Goal: Contribute content

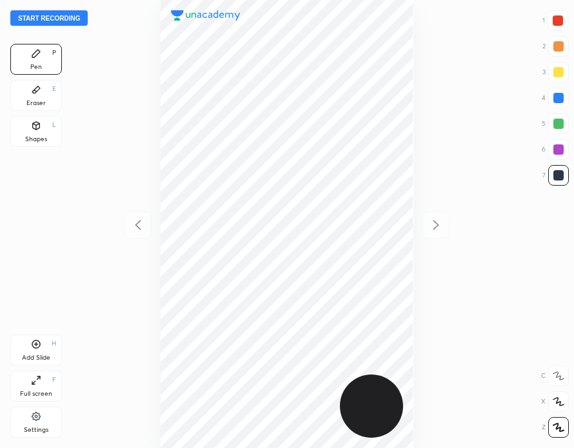
scroll to position [448, 368]
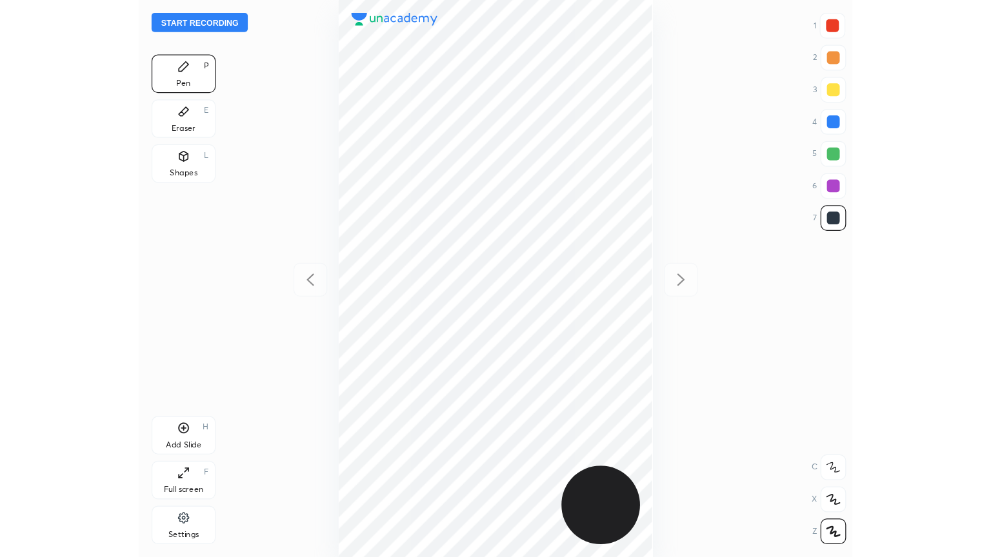
scroll to position [448, 368]
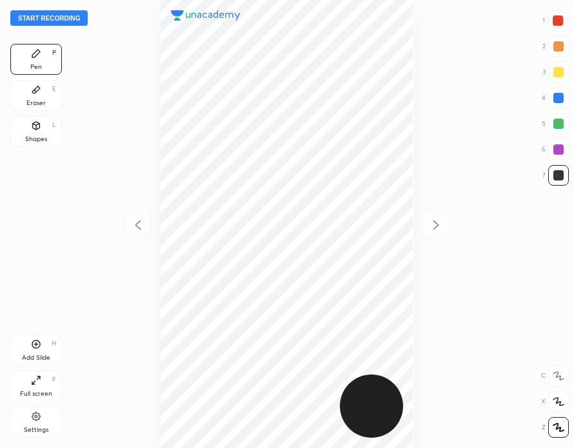
click at [55, 17] on button "Start recording" at bounding box center [48, 17] width 77 height 15
click at [59, 19] on button "End recording" at bounding box center [46, 17] width 72 height 15
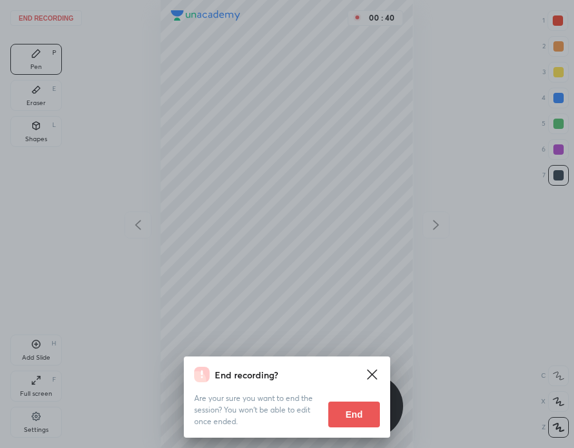
click at [363, 408] on button "End" at bounding box center [354, 415] width 52 height 26
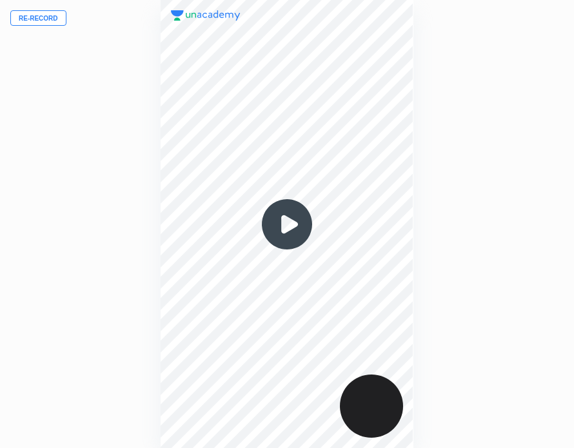
click at [46, 19] on button "Re-record" at bounding box center [38, 17] width 56 height 15
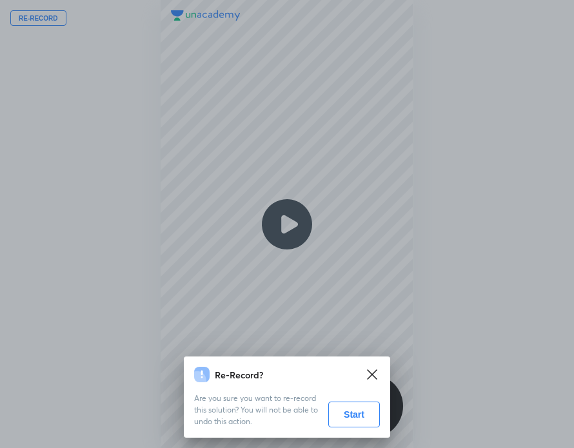
click at [362, 408] on button "Start" at bounding box center [354, 415] width 52 height 26
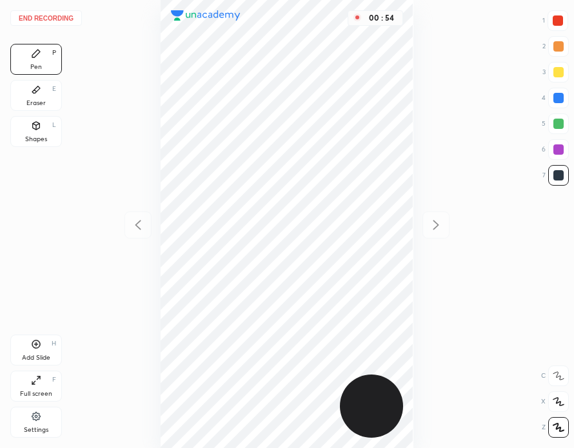
click at [40, 379] on icon at bounding box center [38, 378] width 3 height 3
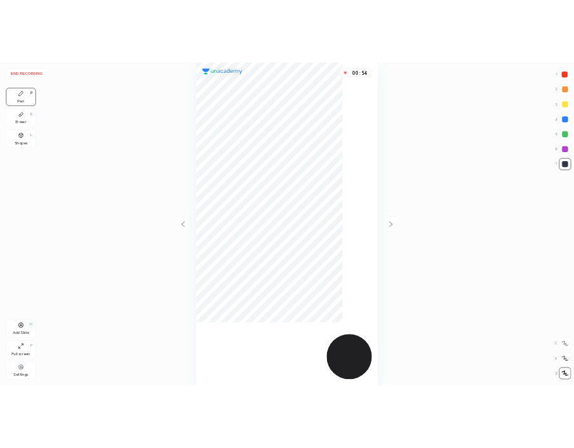
scroll to position [557, 784]
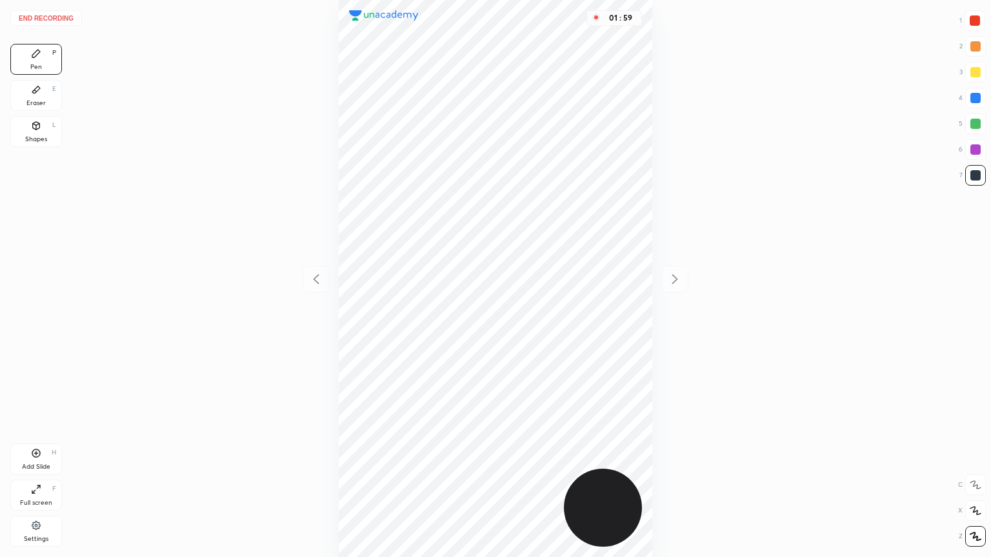
click at [573, 343] on div "01 : 59" at bounding box center [495, 278] width 784 height 557
click at [48, 448] on div "Add Slide H" at bounding box center [36, 459] width 52 height 31
click at [53, 97] on div "Eraser E" at bounding box center [36, 95] width 52 height 31
click at [48, 53] on div "Pen P" at bounding box center [36, 59] width 52 height 31
click at [37, 448] on icon at bounding box center [36, 489] width 10 height 10
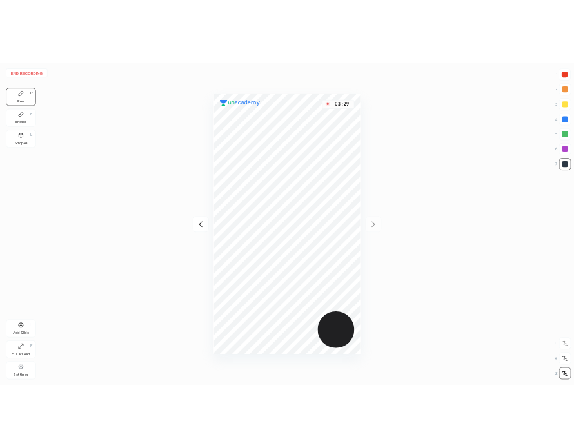
scroll to position [64051, 64131]
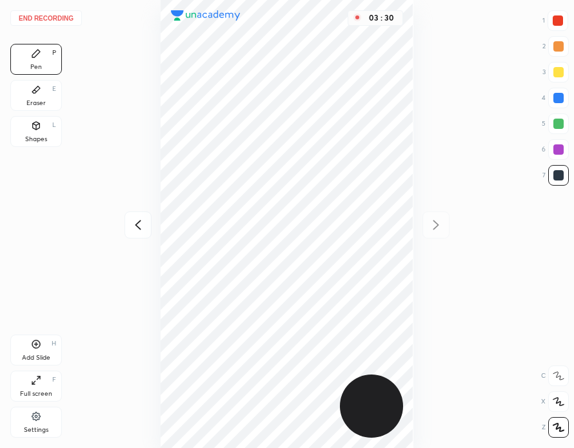
click at [560, 21] on div at bounding box center [558, 20] width 10 height 10
click at [66, 19] on button "End recording" at bounding box center [46, 17] width 72 height 15
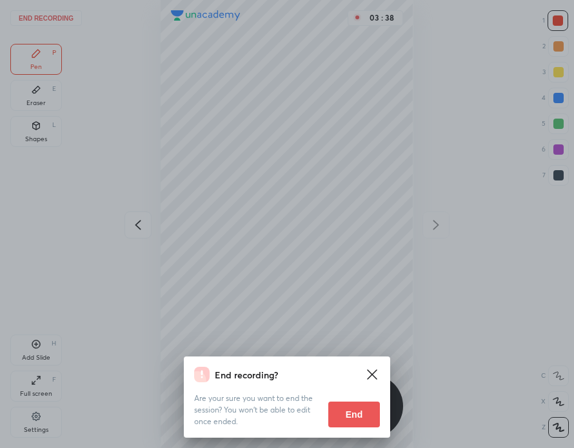
click at [362, 417] on button "End" at bounding box center [354, 415] width 52 height 26
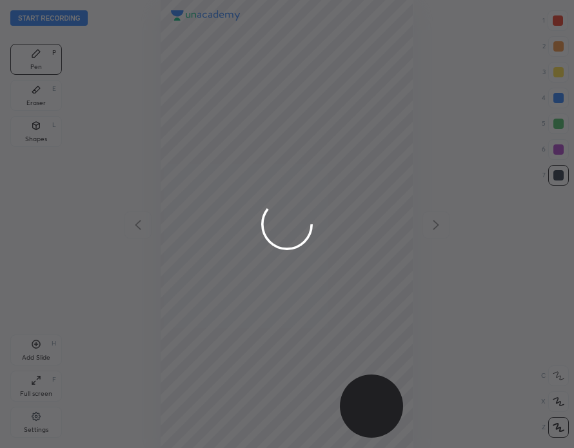
scroll to position [448, 368]
